Goal: Task Accomplishment & Management: Manage account settings

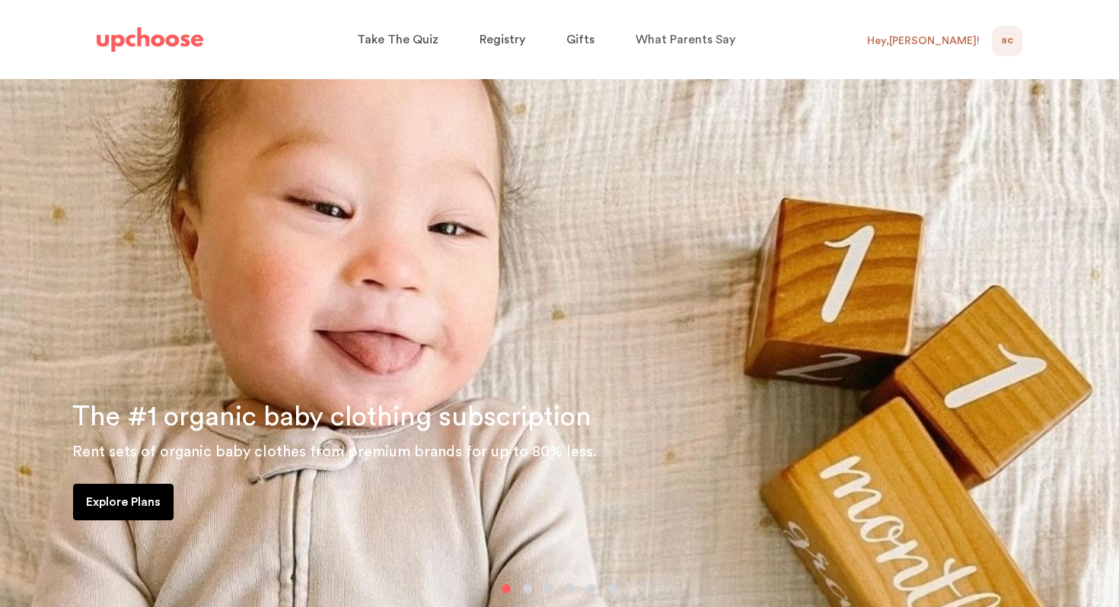
click at [969, 41] on div "Hey, Anna !" at bounding box center [923, 41] width 113 height 14
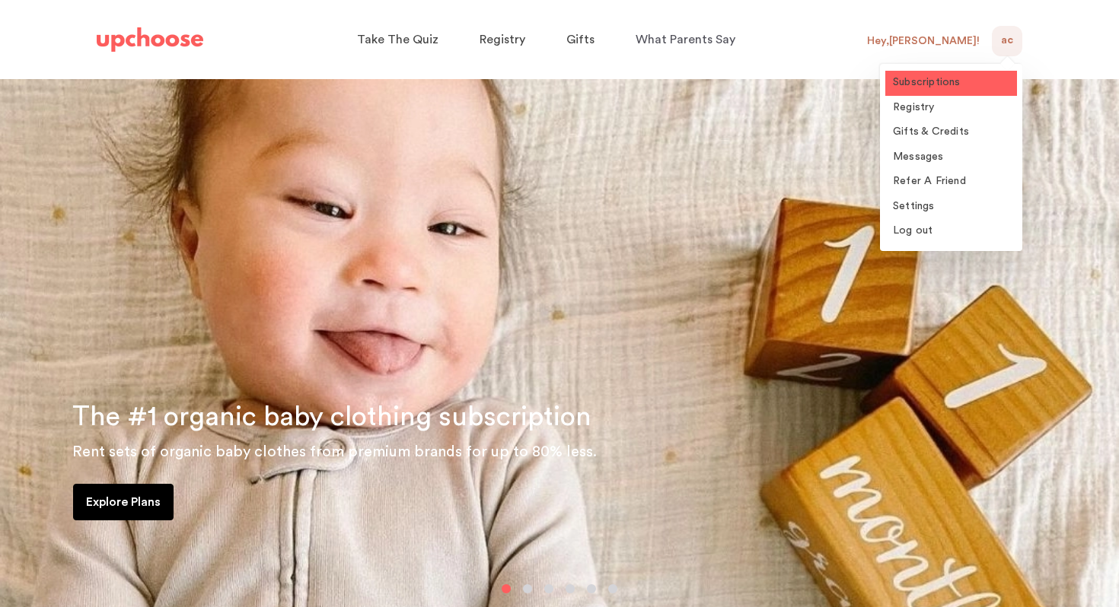
click at [931, 91] on link "Subscriptions" at bounding box center [951, 83] width 132 height 25
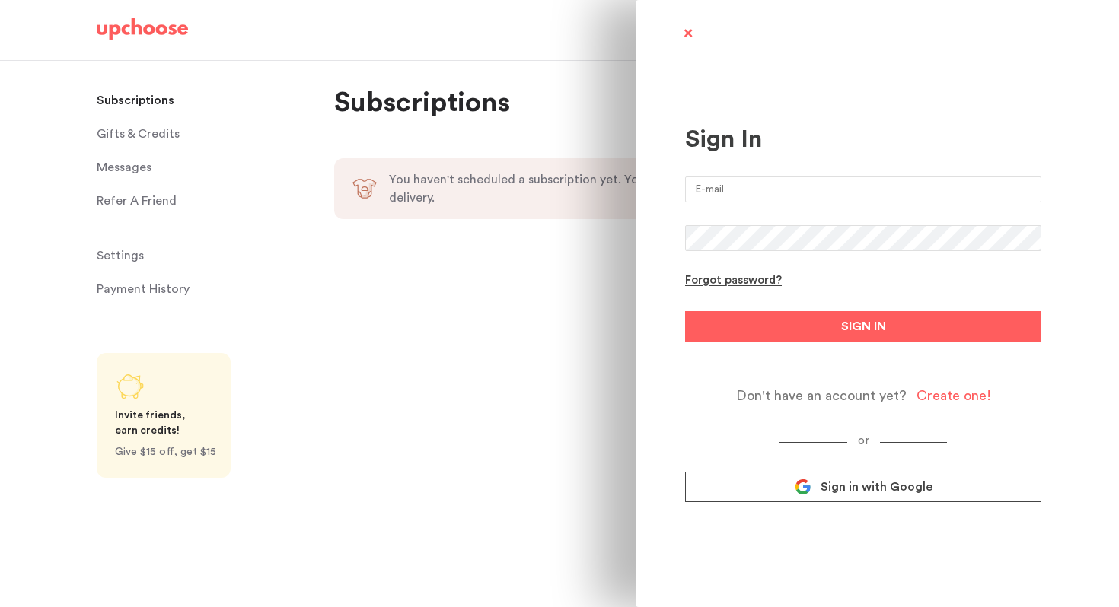
click at [861, 486] on span "Sign in with Google" at bounding box center [876, 486] width 112 height 15
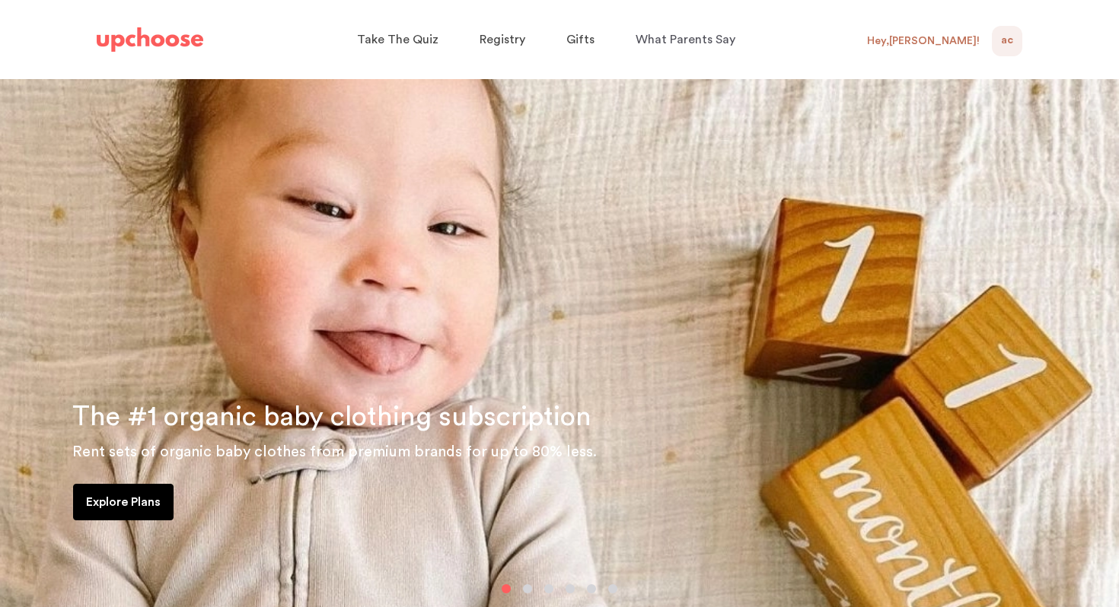
click at [956, 41] on div "Hey, Anna !" at bounding box center [923, 41] width 113 height 14
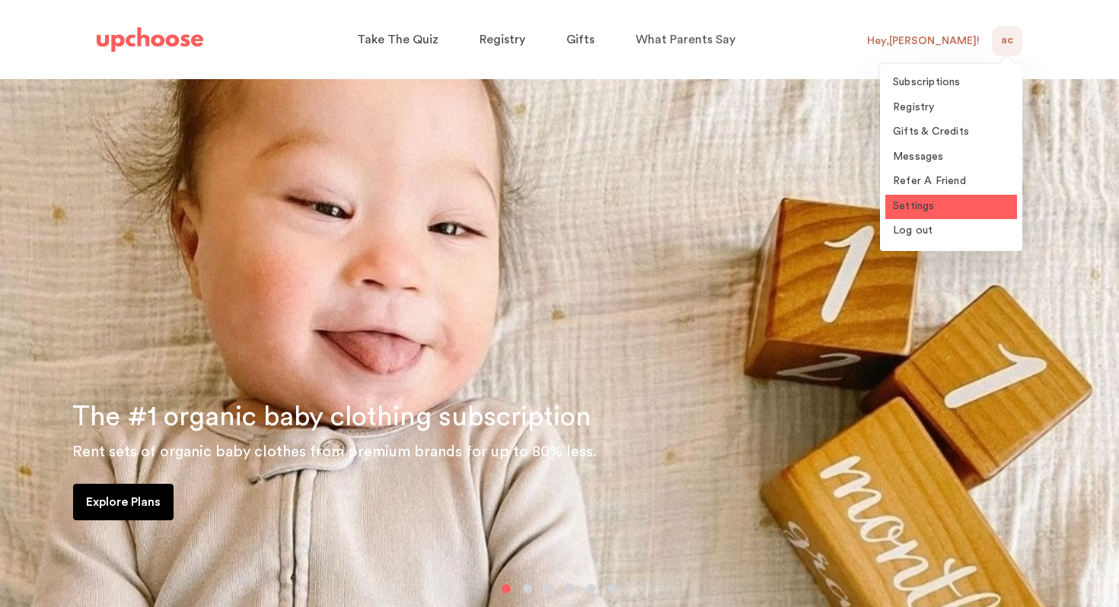
click at [912, 207] on span "Settings" at bounding box center [914, 206] width 42 height 11
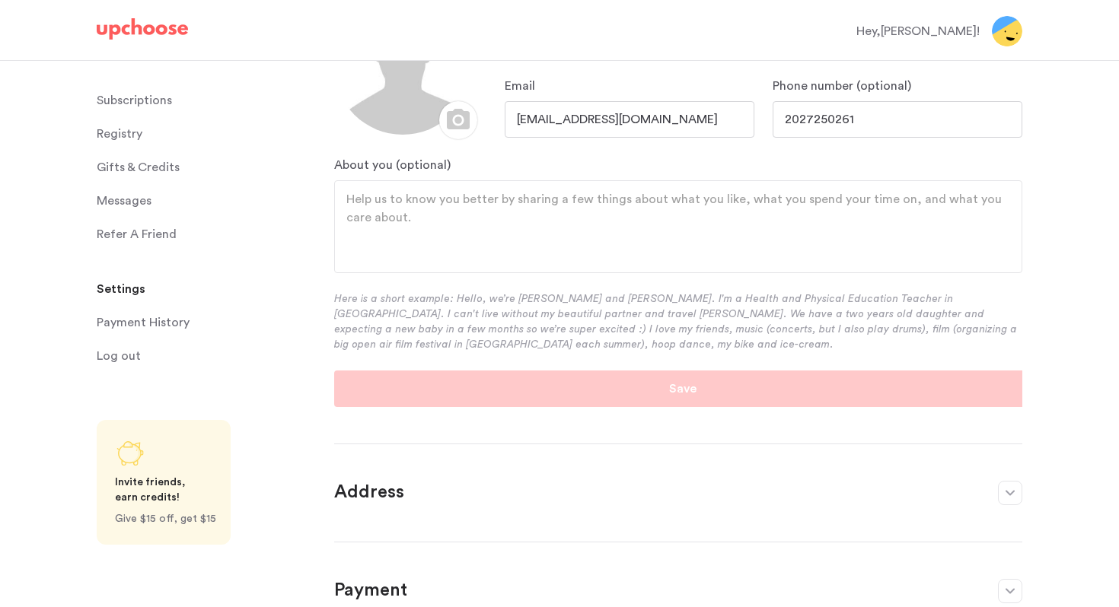
scroll to position [358, 0]
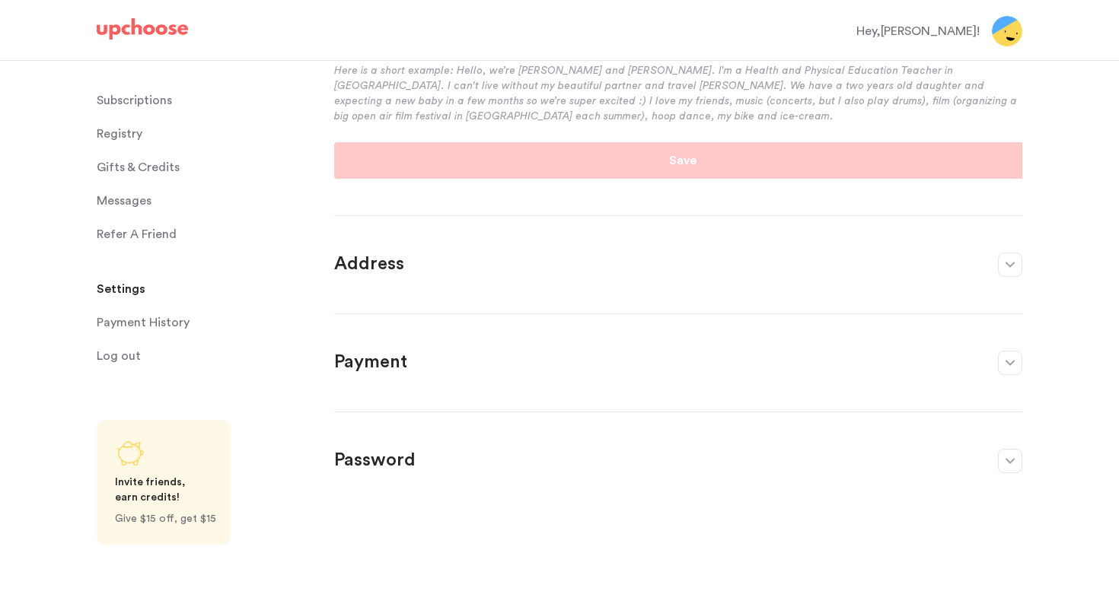
click at [423, 365] on p "Payment" at bounding box center [658, 363] width 648 height 24
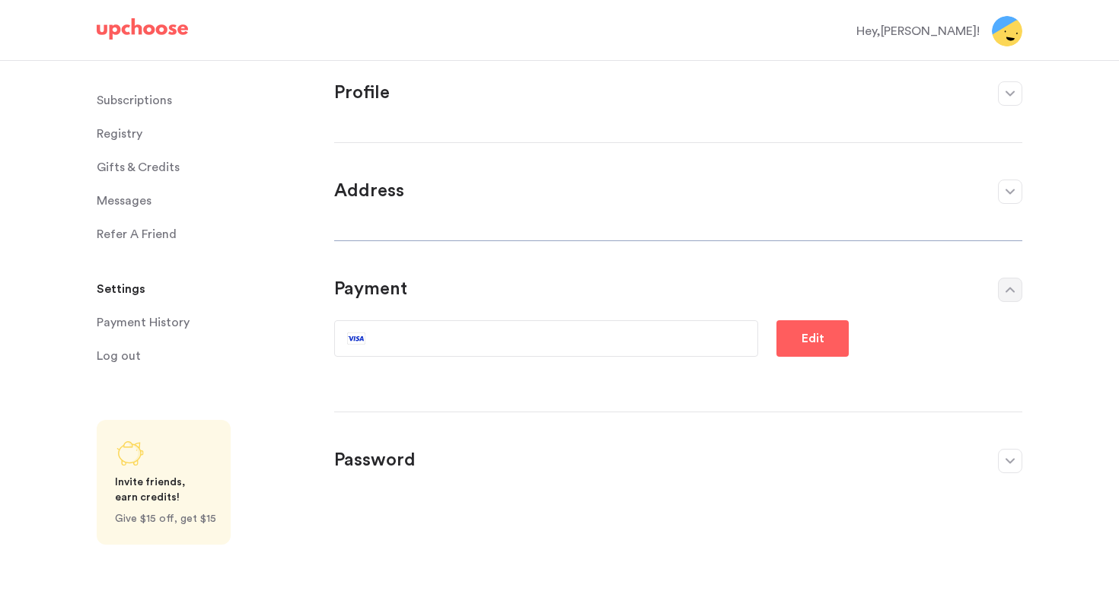
scroll to position [4, 0]
click at [801, 341] on button "Edit" at bounding box center [812, 338] width 72 height 37
click at [804, 373] on div "Save" at bounding box center [678, 347] width 688 height 55
click at [998, 283] on button "button" at bounding box center [1010, 290] width 24 height 24
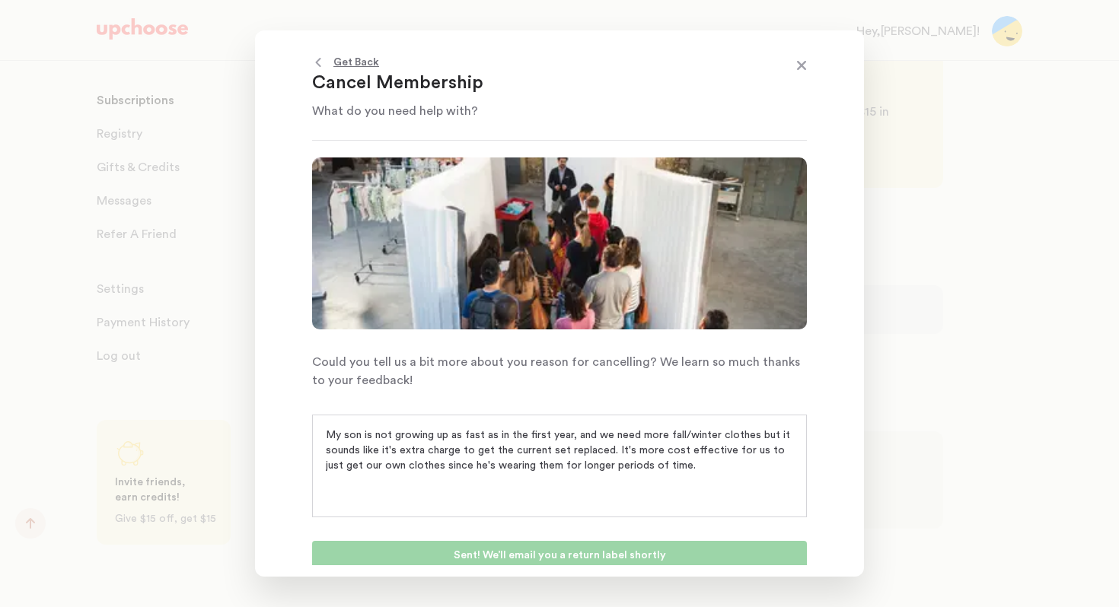
scroll to position [5, 0]
